Goal: Find specific page/section: Find specific page/section

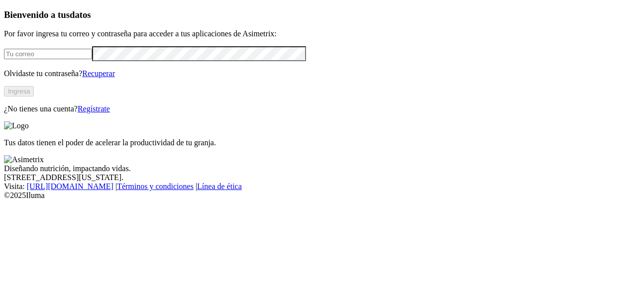
type input "[PERSON_NAME][EMAIL_ADDRESS][PERSON_NAME][DOMAIN_NAME]"
click at [34, 97] on button "Ingresa" at bounding box center [19, 91] width 30 height 10
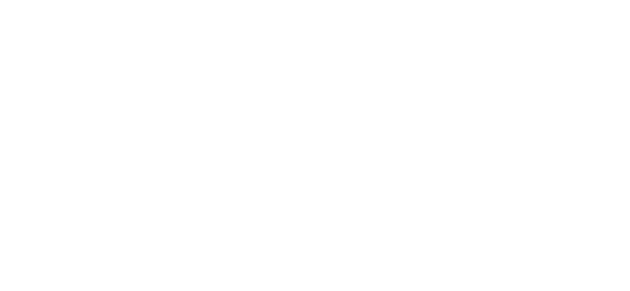
drag, startPoint x: 520, startPoint y: 45, endPoint x: 522, endPoint y: 78, distance: 32.9
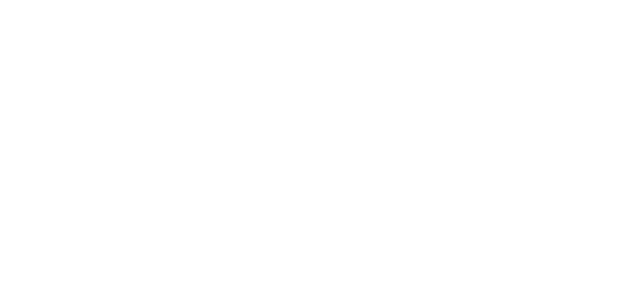
drag, startPoint x: 345, startPoint y: 21, endPoint x: 385, endPoint y: 17, distance: 40.1
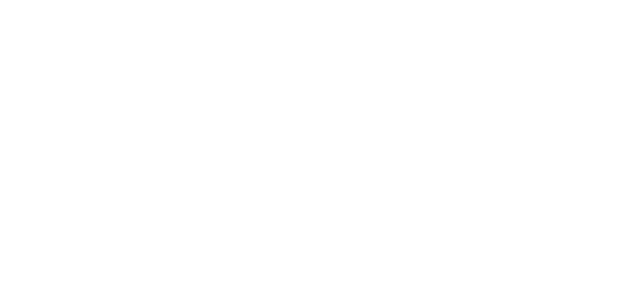
copy div "PROVIMI-CARGILL"
